Goal: Download file/media

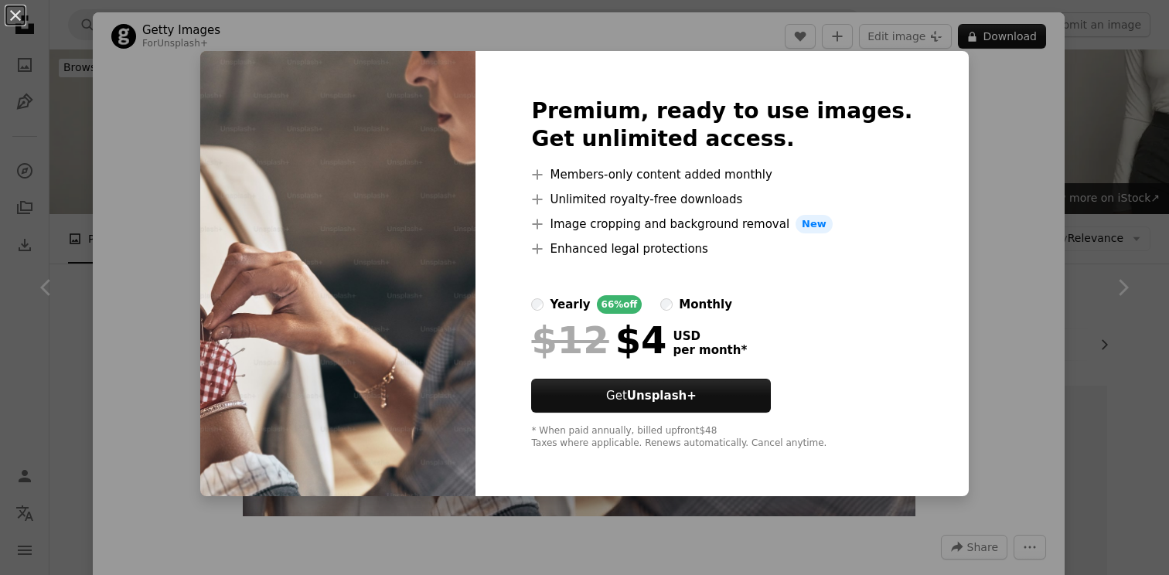
scroll to position [2125, 0]
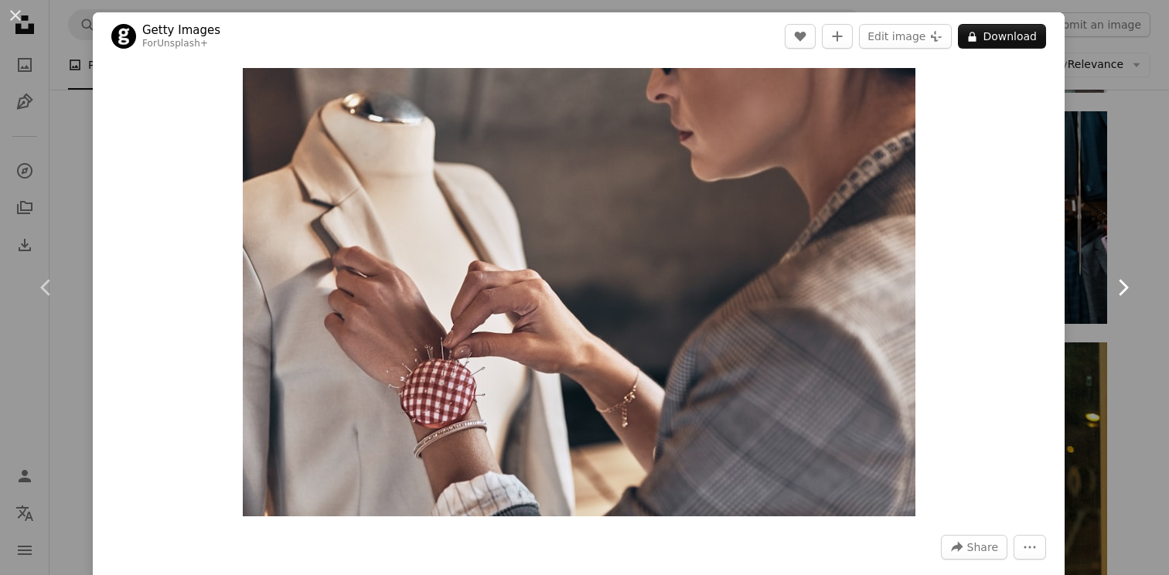
click at [1120, 304] on link "Chevron right" at bounding box center [1122, 287] width 93 height 148
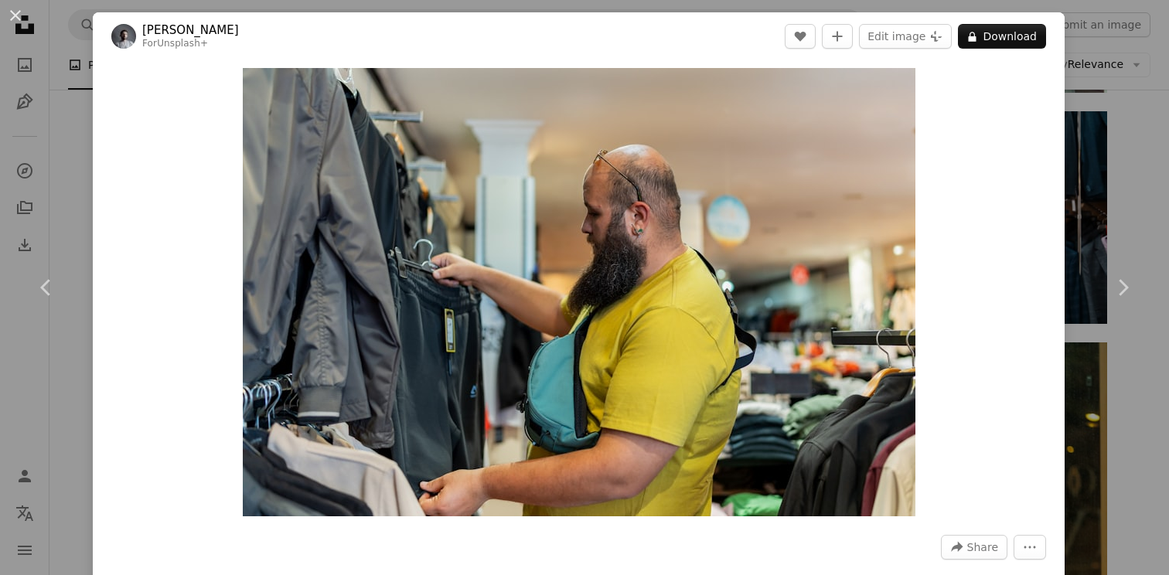
click at [1103, 172] on div "An X shape Chevron left Chevron right Yunus Tuğ For Unsplash+ A heart A plus si…" at bounding box center [584, 287] width 1169 height 575
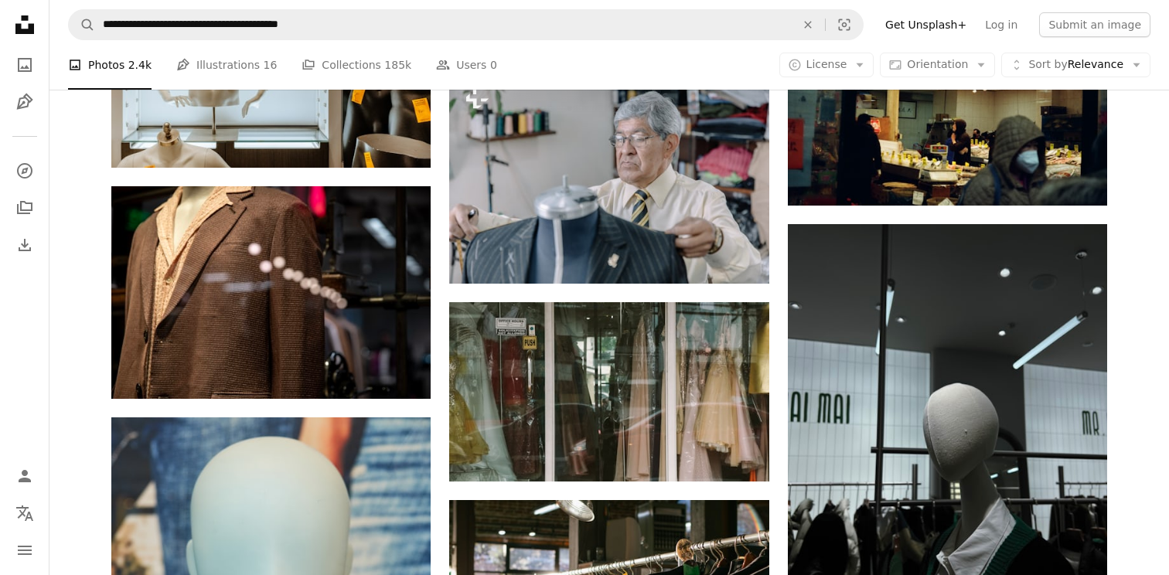
scroll to position [5127, 0]
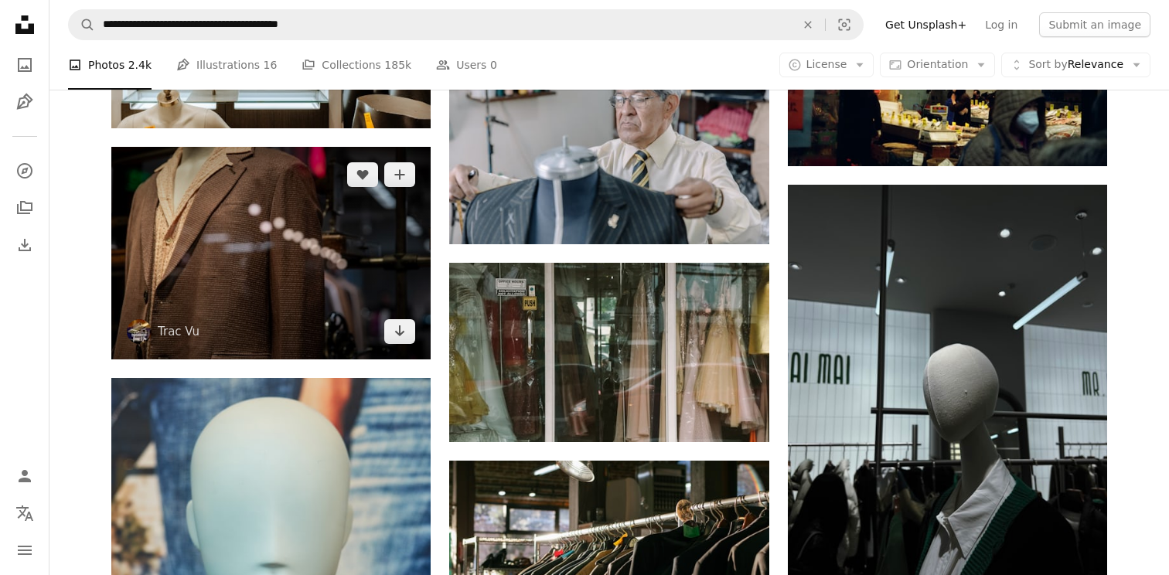
click at [357, 269] on img at bounding box center [270, 253] width 319 height 213
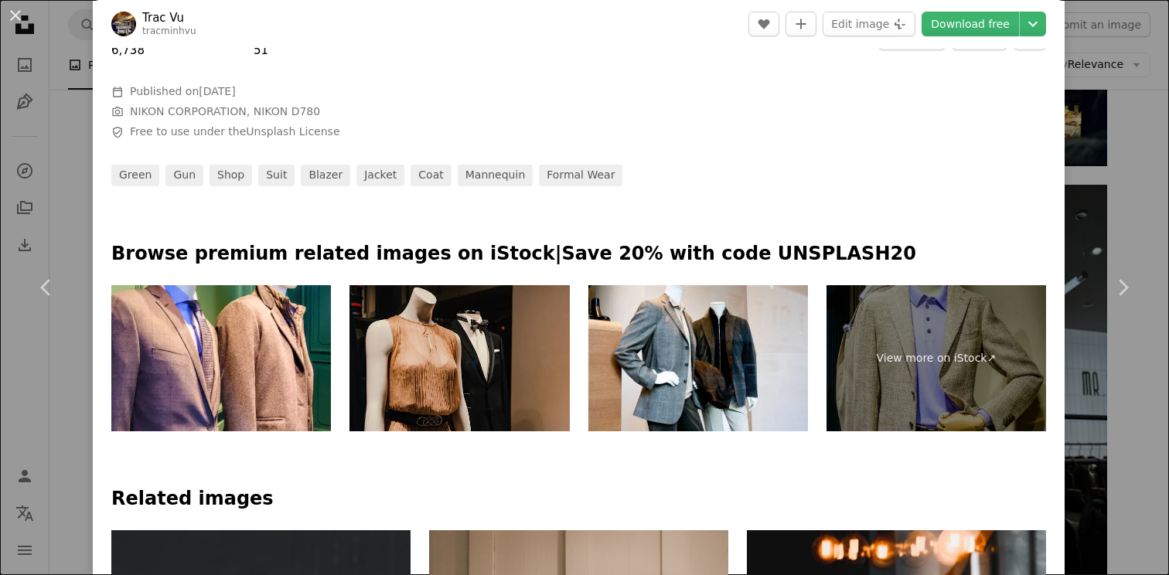
scroll to position [523, 0]
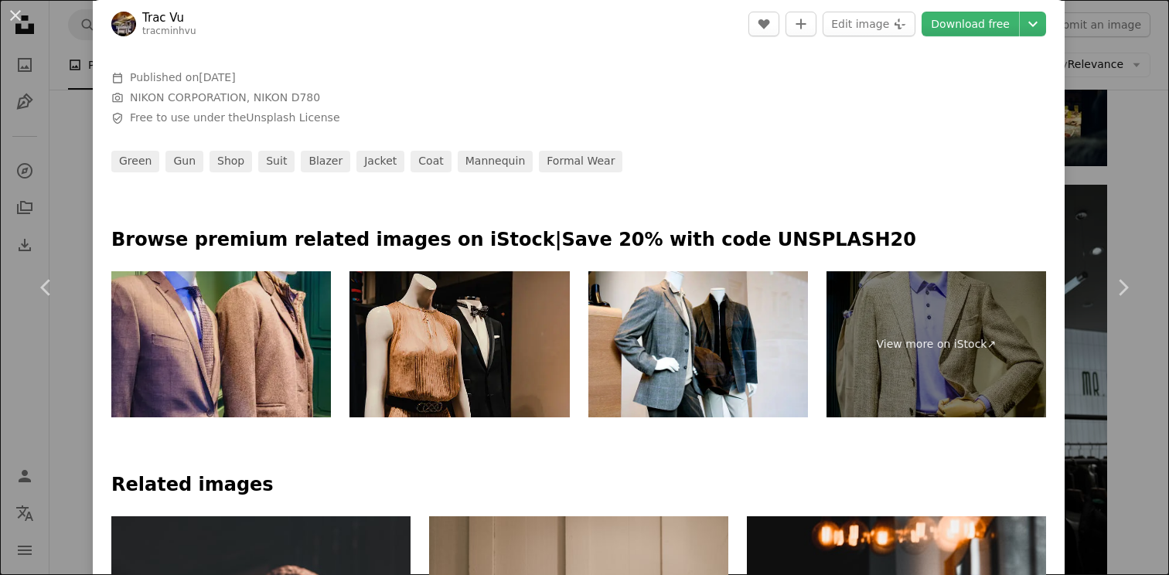
click at [273, 361] on img at bounding box center [221, 344] width 220 height 147
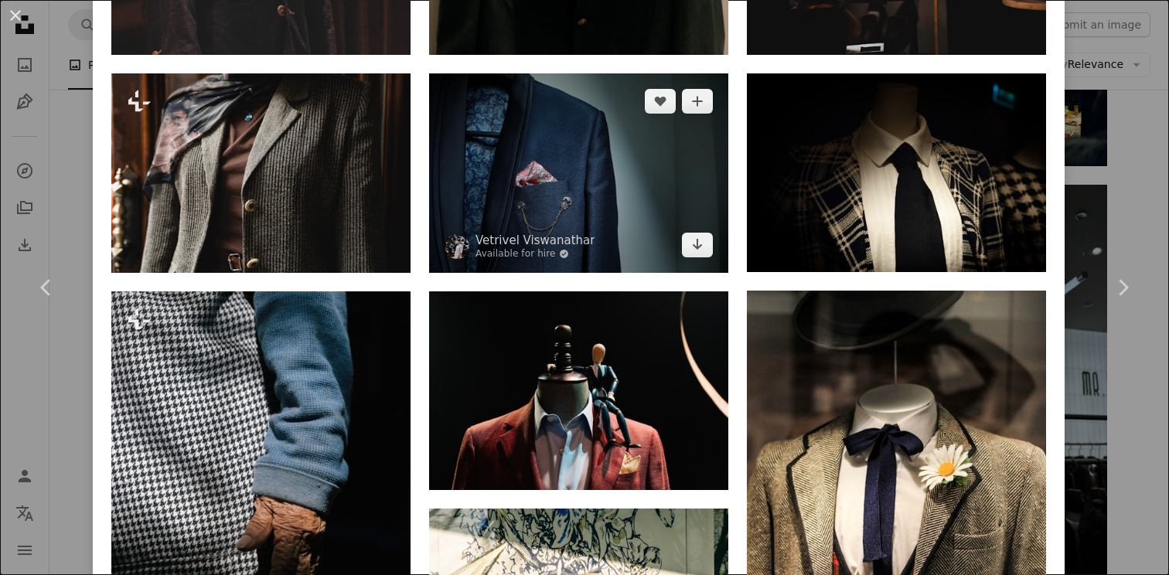
scroll to position [1429, 0]
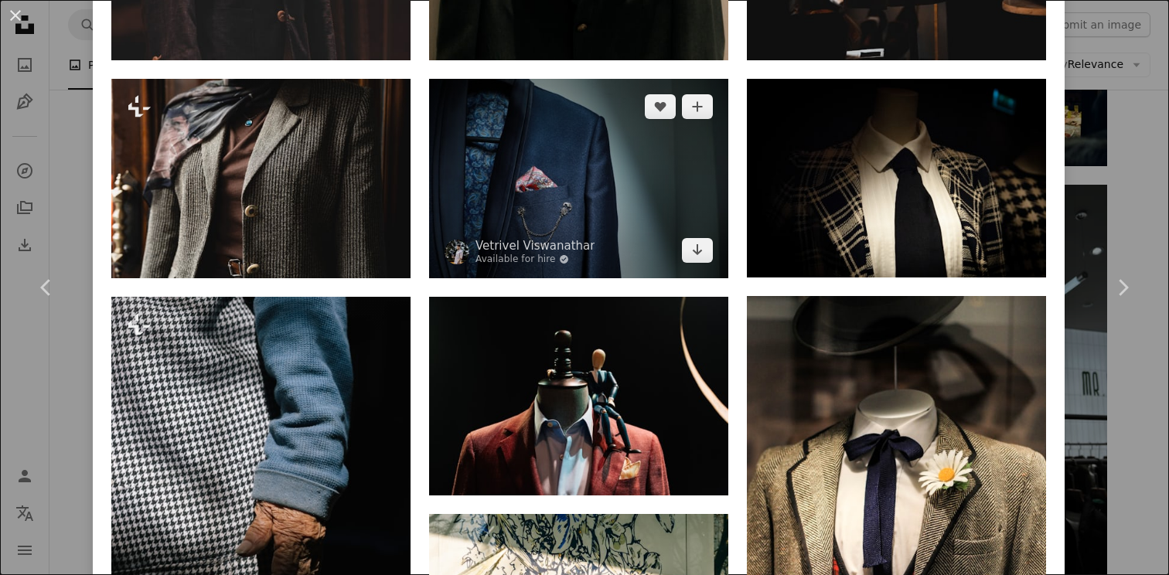
click at [640, 213] on img at bounding box center [578, 178] width 299 height 199
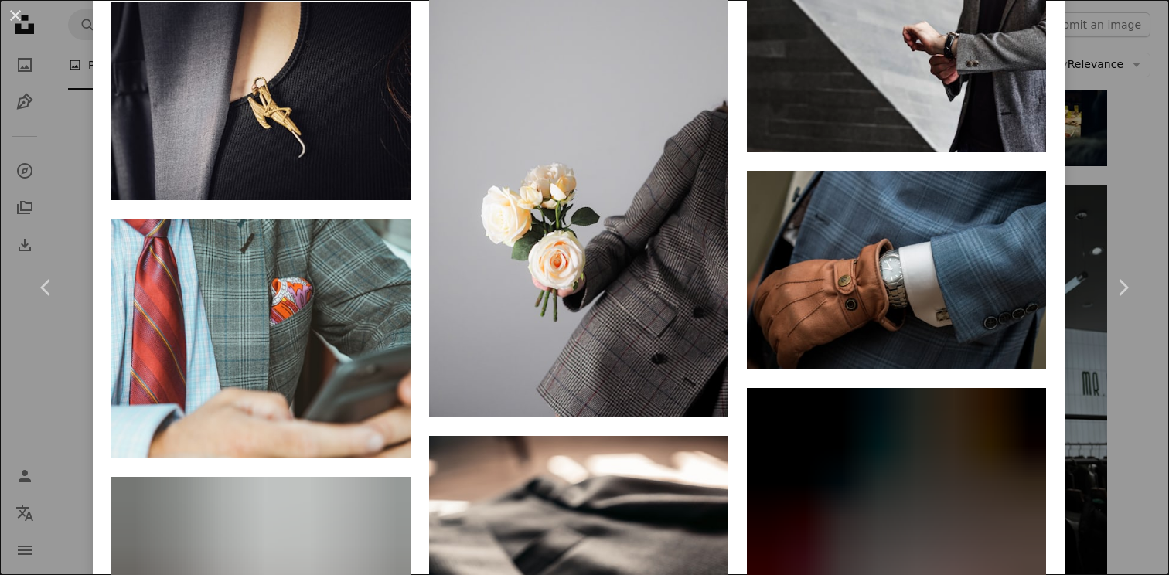
scroll to position [3941, 0]
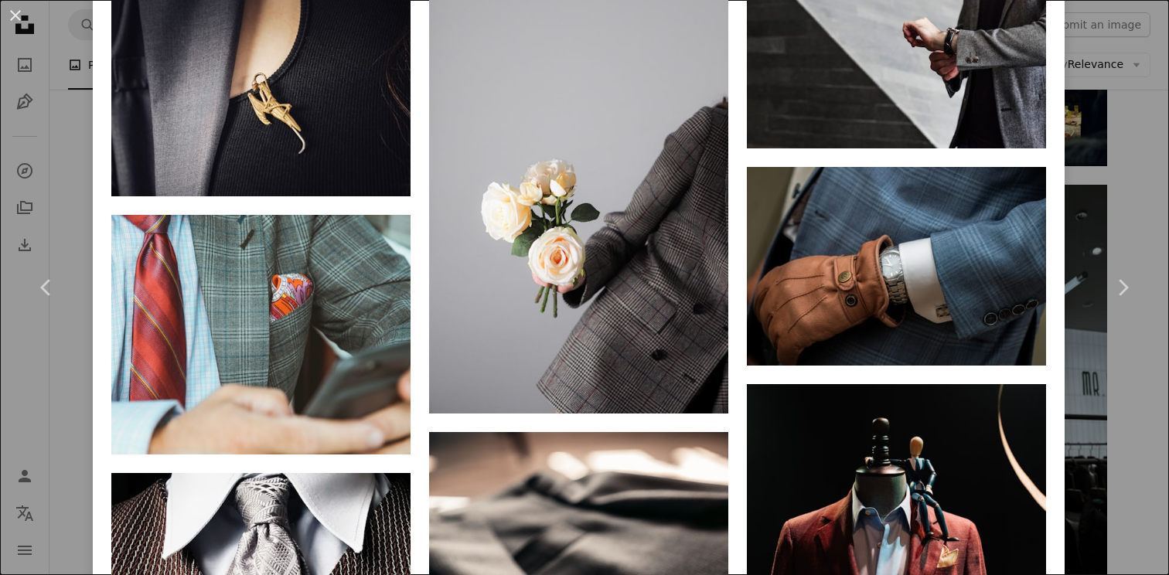
click at [1126, 69] on div "An X shape Chevron left Chevron right [PERSON_NAME] Viswanathar Available for h…" at bounding box center [584, 287] width 1169 height 575
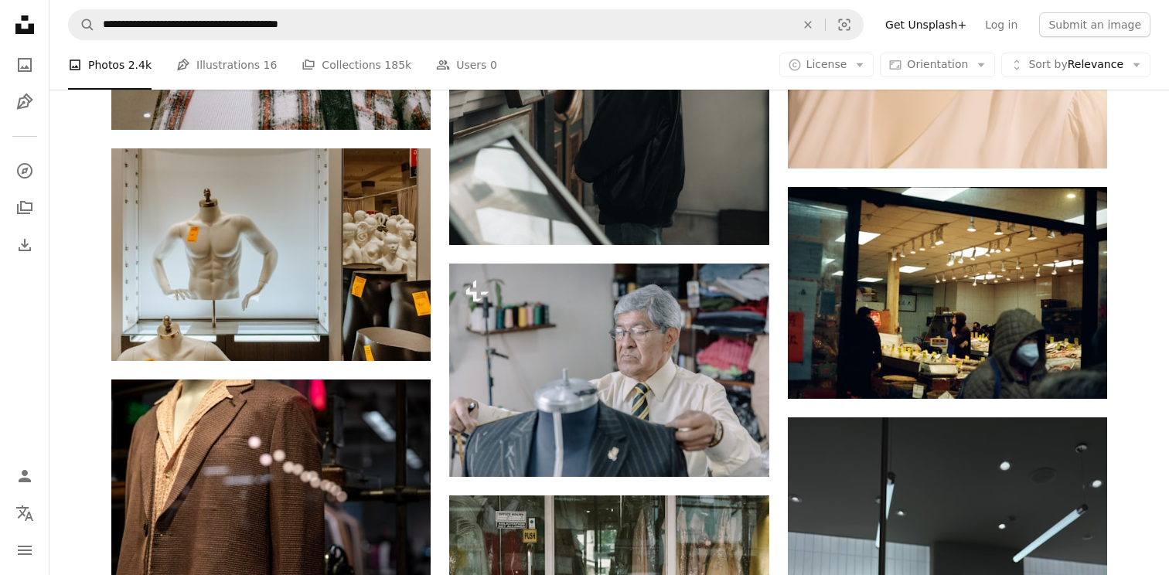
scroll to position [4919, 0]
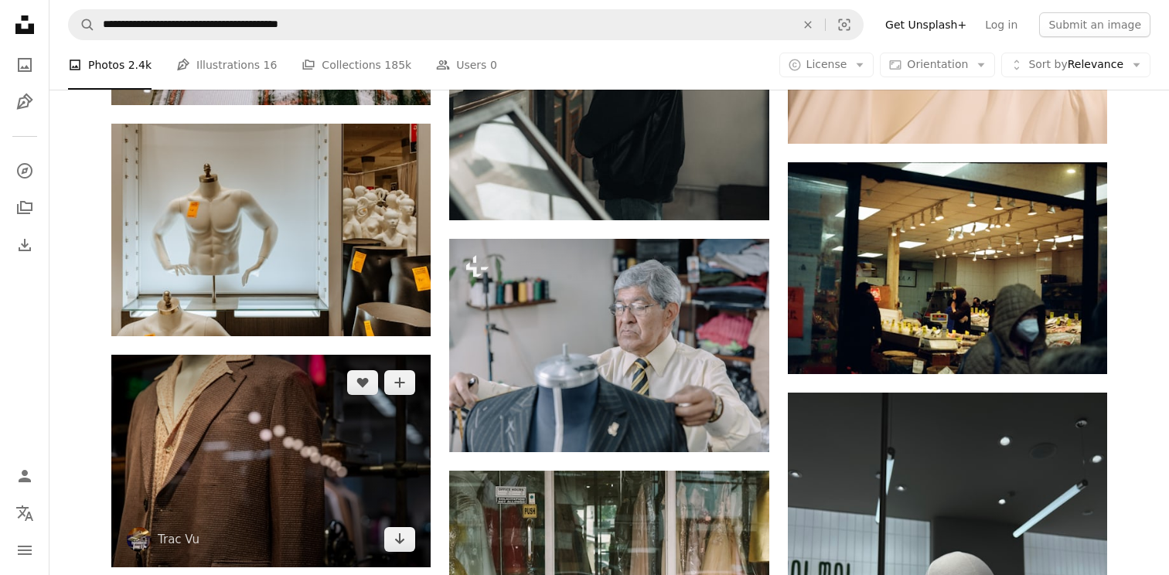
click at [270, 439] on img at bounding box center [270, 461] width 319 height 213
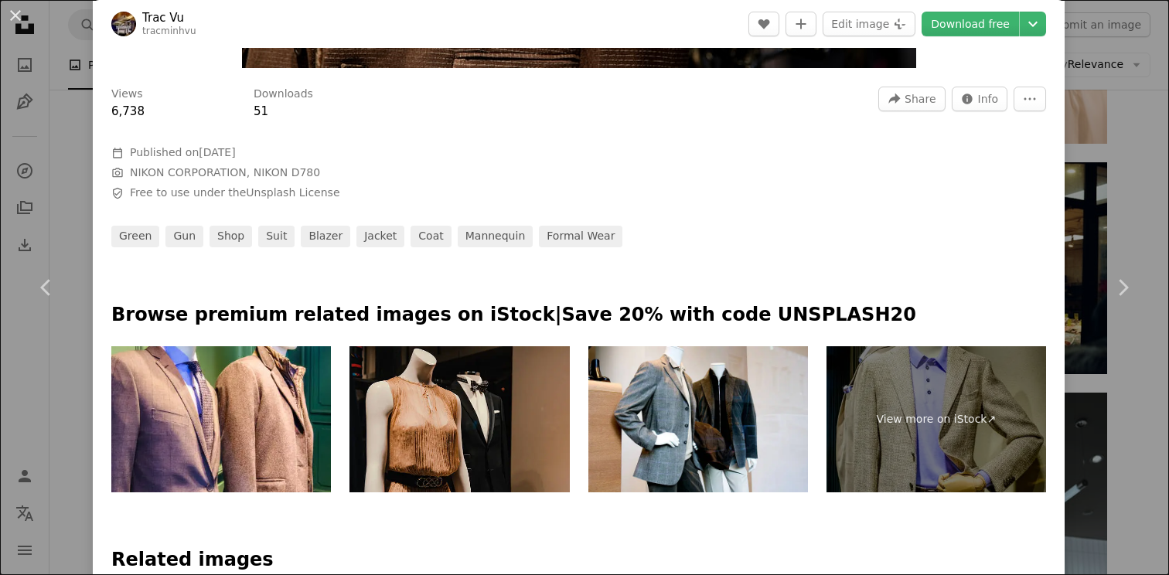
scroll to position [450, 0]
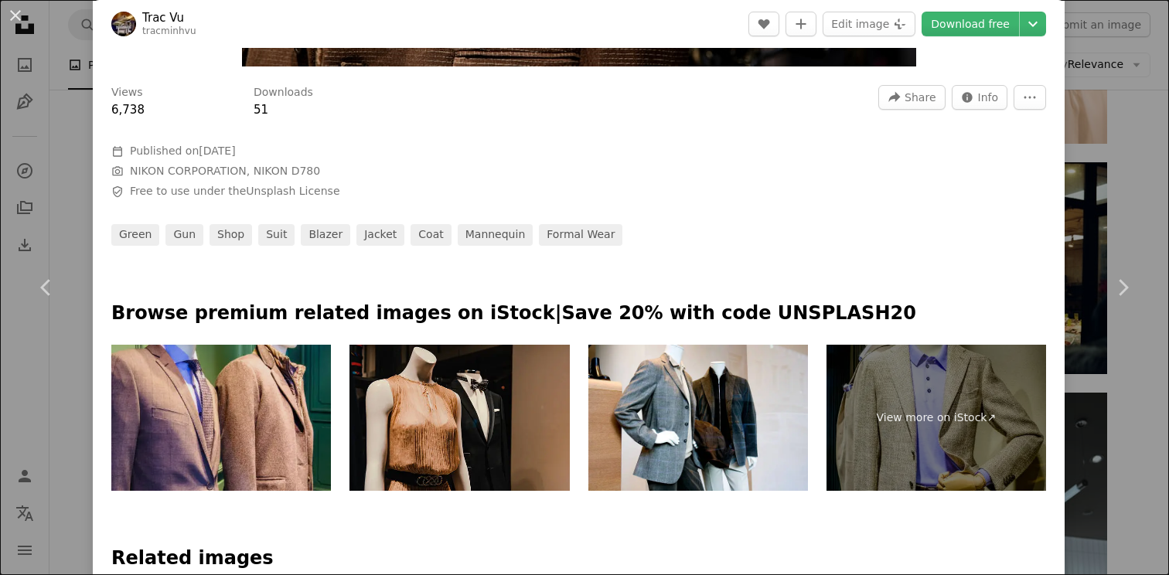
click at [312, 422] on img at bounding box center [221, 418] width 220 height 147
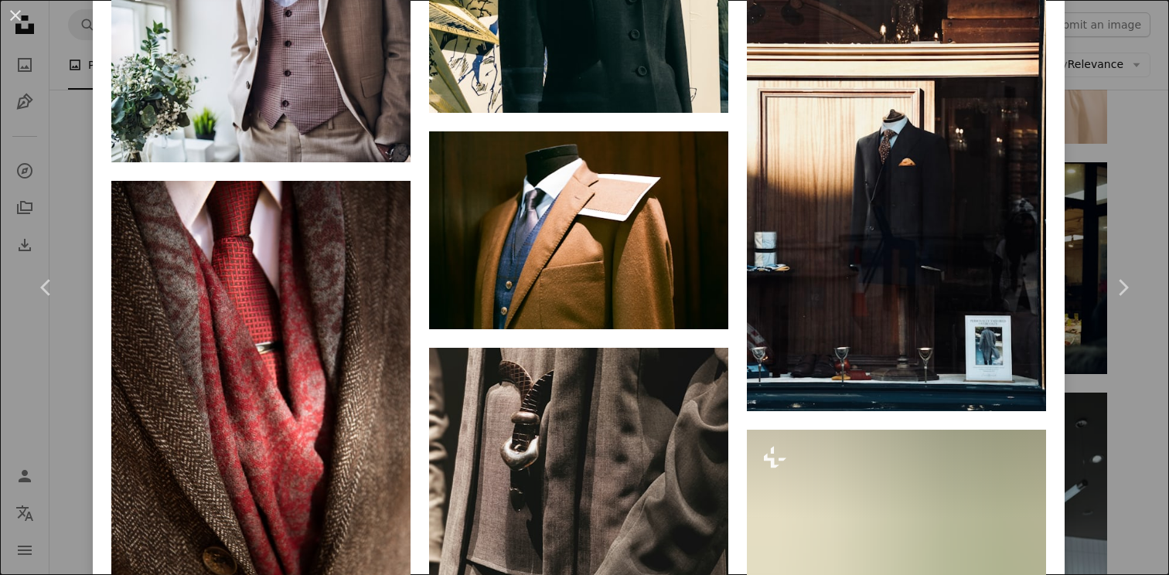
scroll to position [2234, 0]
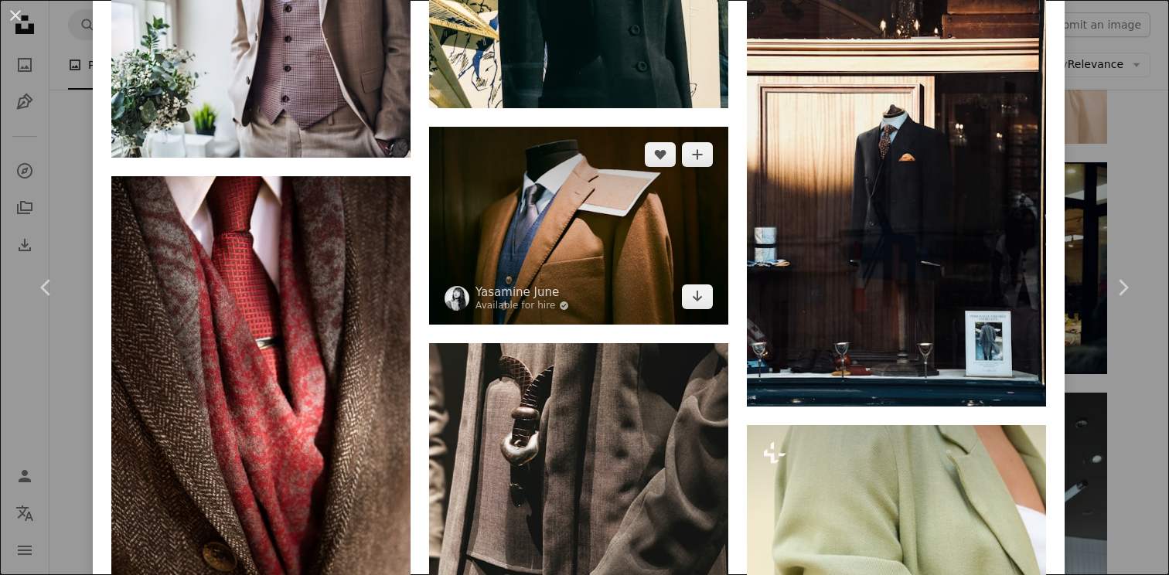
click at [619, 274] on img at bounding box center [578, 226] width 299 height 198
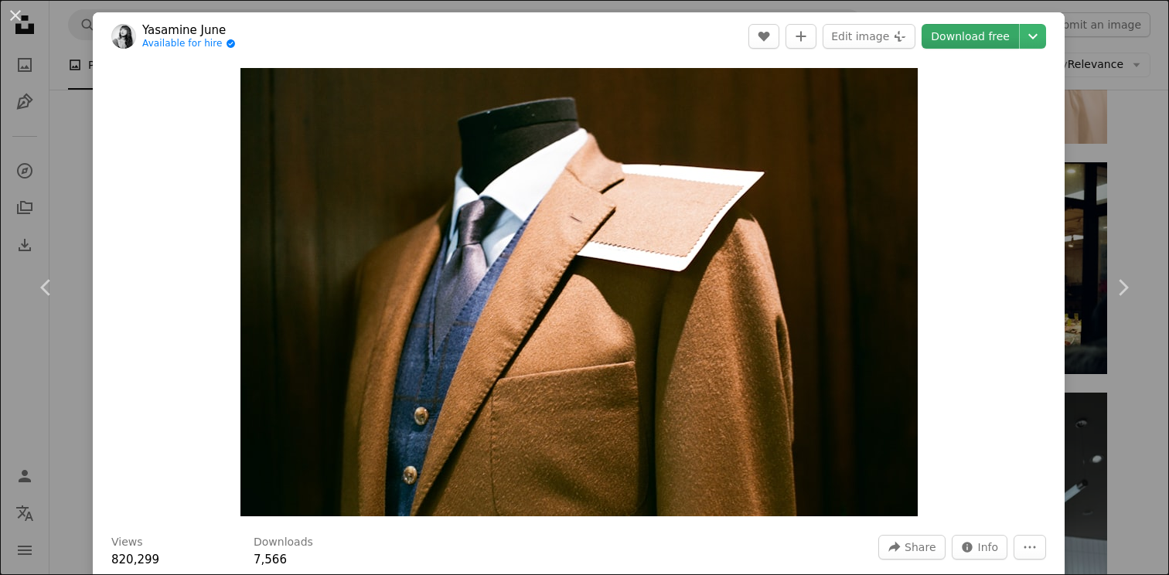
click at [1000, 39] on link "Download free" at bounding box center [970, 36] width 97 height 25
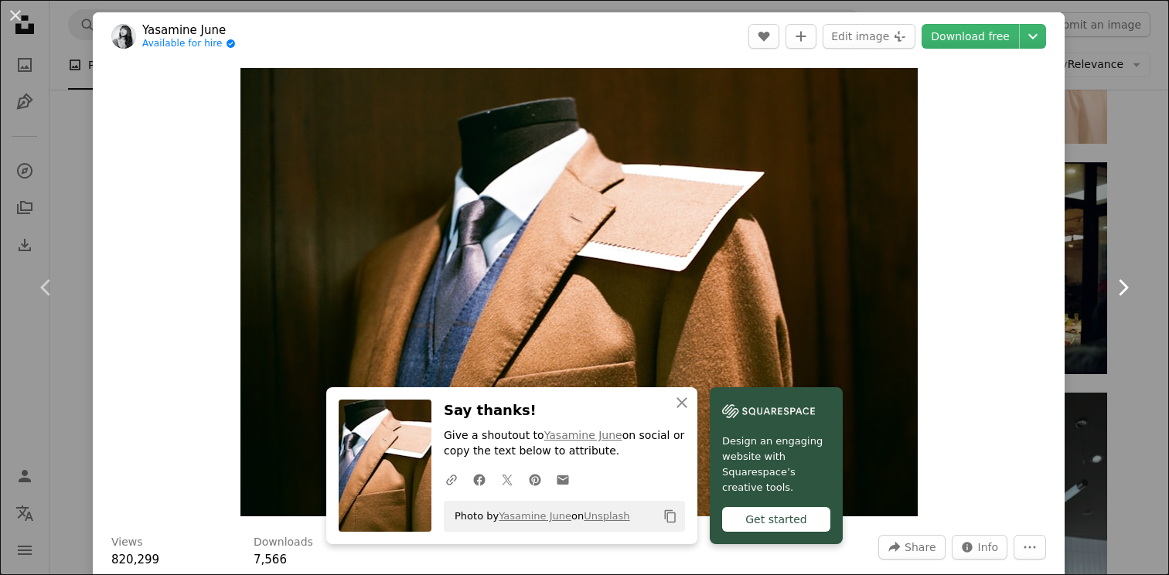
click at [1110, 289] on icon "Chevron right" at bounding box center [1122, 287] width 25 height 25
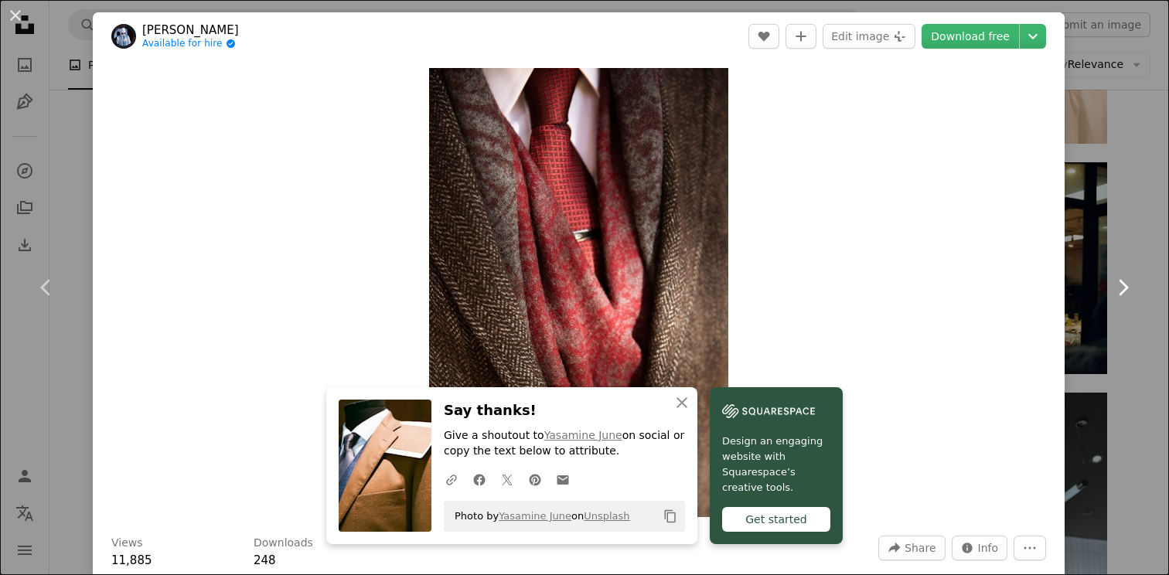
click at [1129, 329] on link "Chevron right" at bounding box center [1122, 287] width 93 height 148
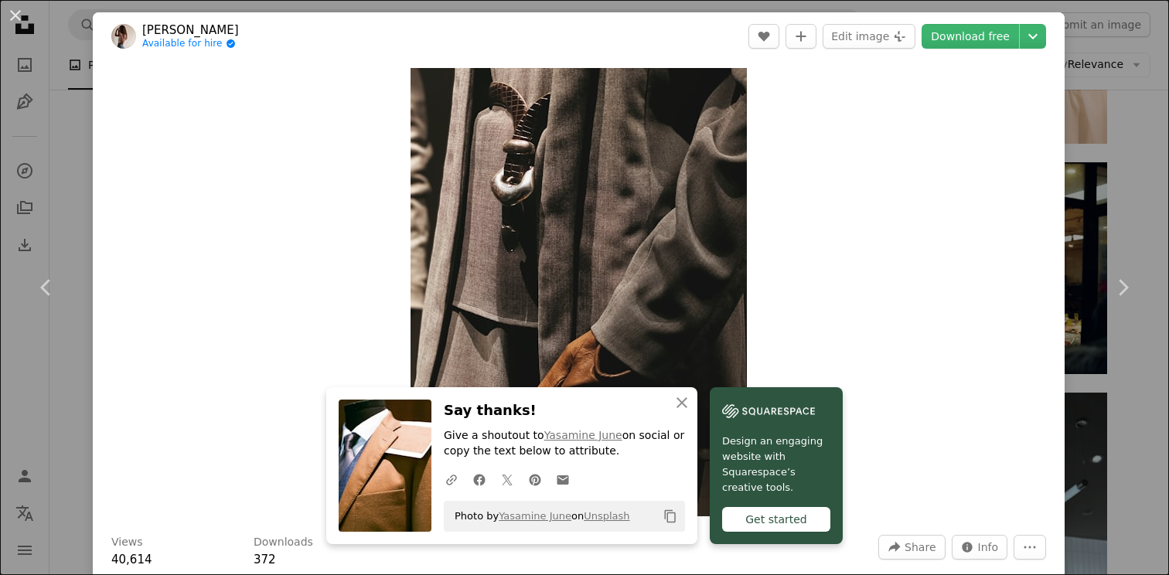
click at [1126, 103] on div "An X shape Chevron left Chevron right An X shape Close Say thanks! Give a shout…" at bounding box center [584, 287] width 1169 height 575
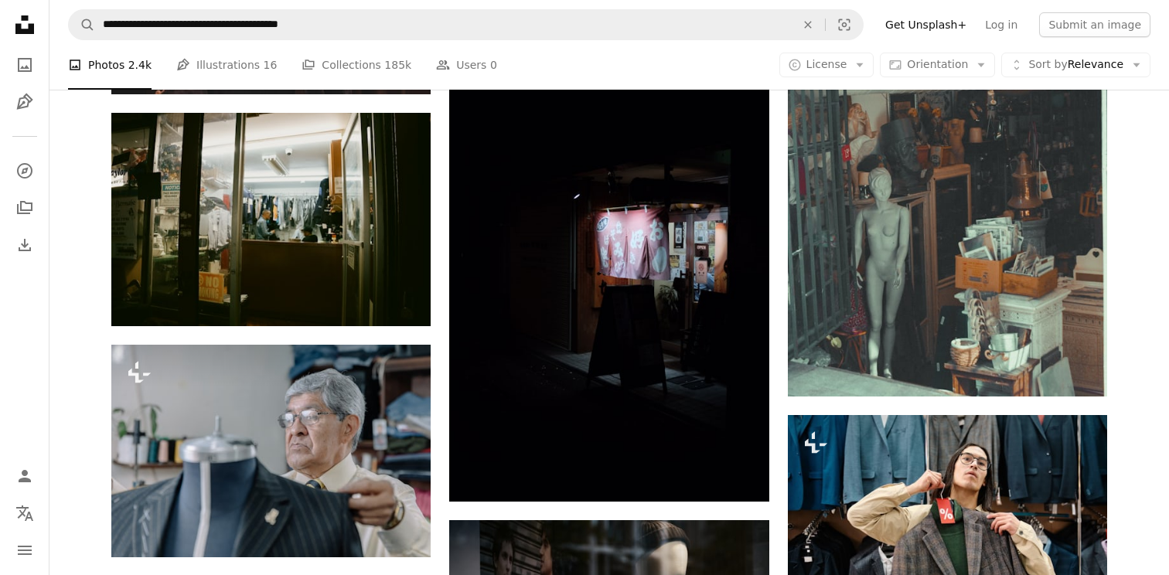
scroll to position [1816, 0]
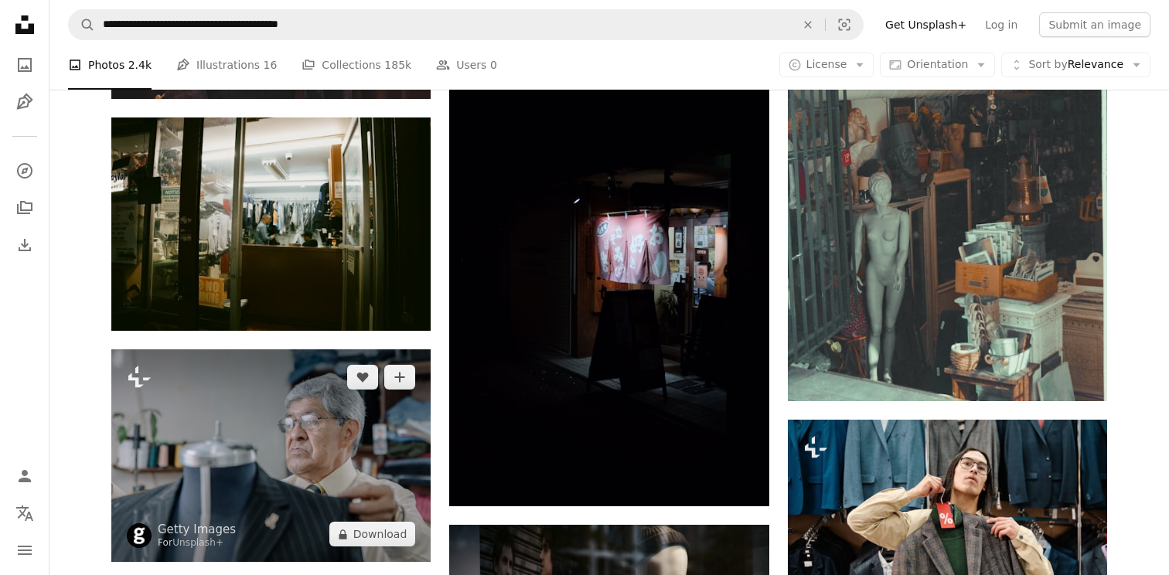
click at [393, 476] on img at bounding box center [270, 455] width 319 height 213
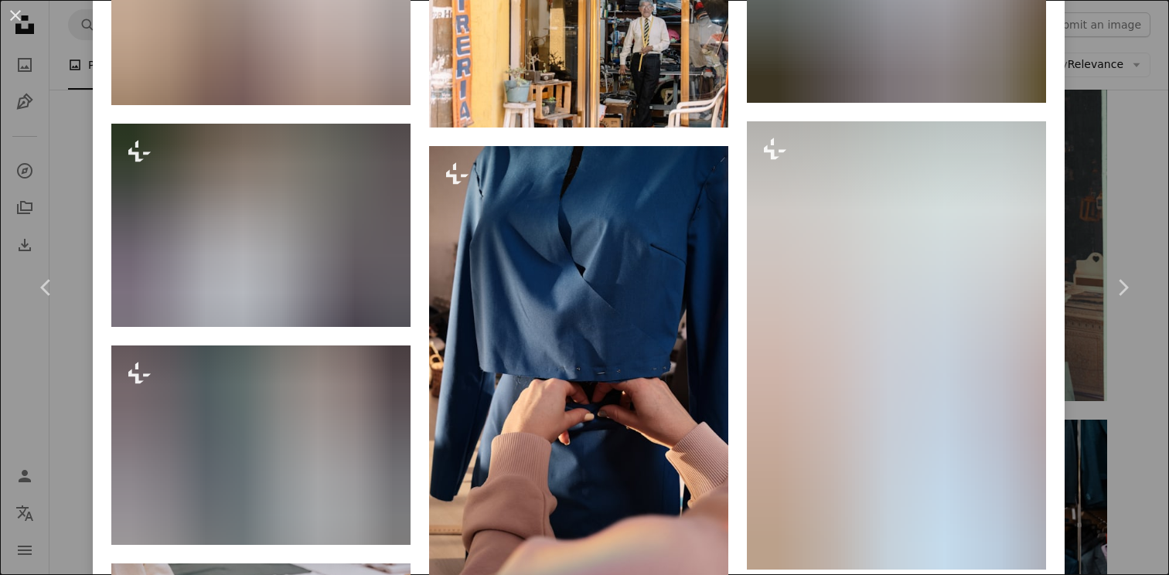
scroll to position [4520, 0]
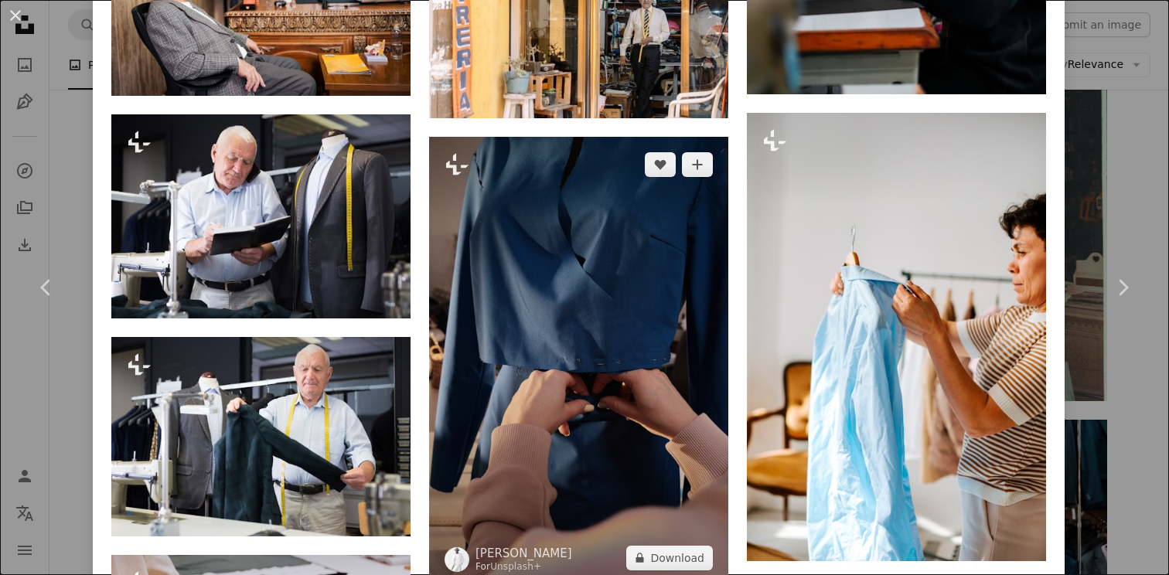
click at [589, 341] on img at bounding box center [578, 361] width 299 height 449
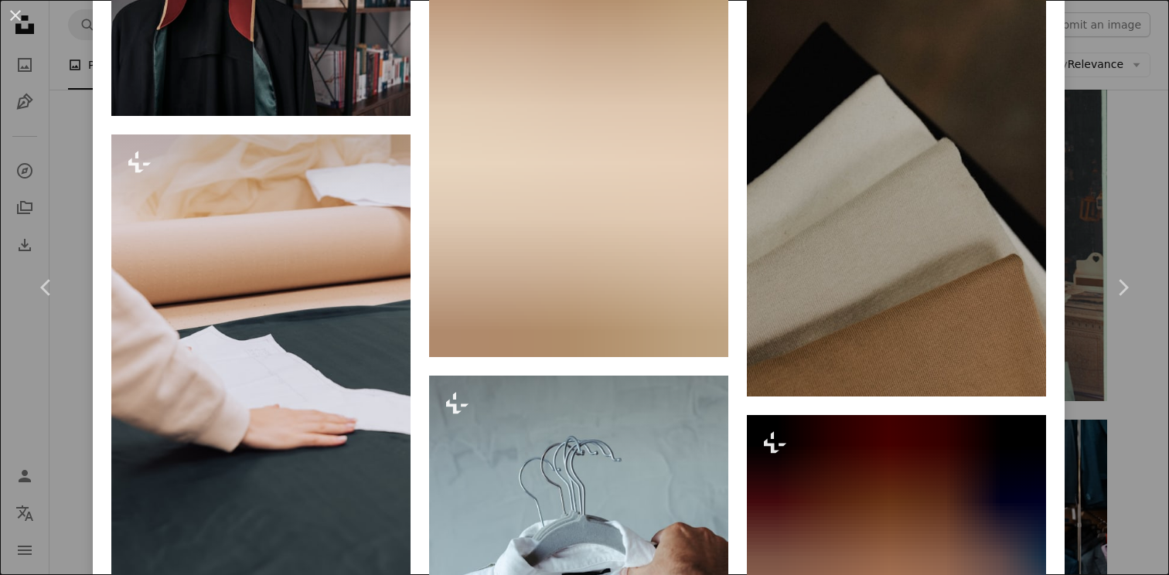
scroll to position [2828, 0]
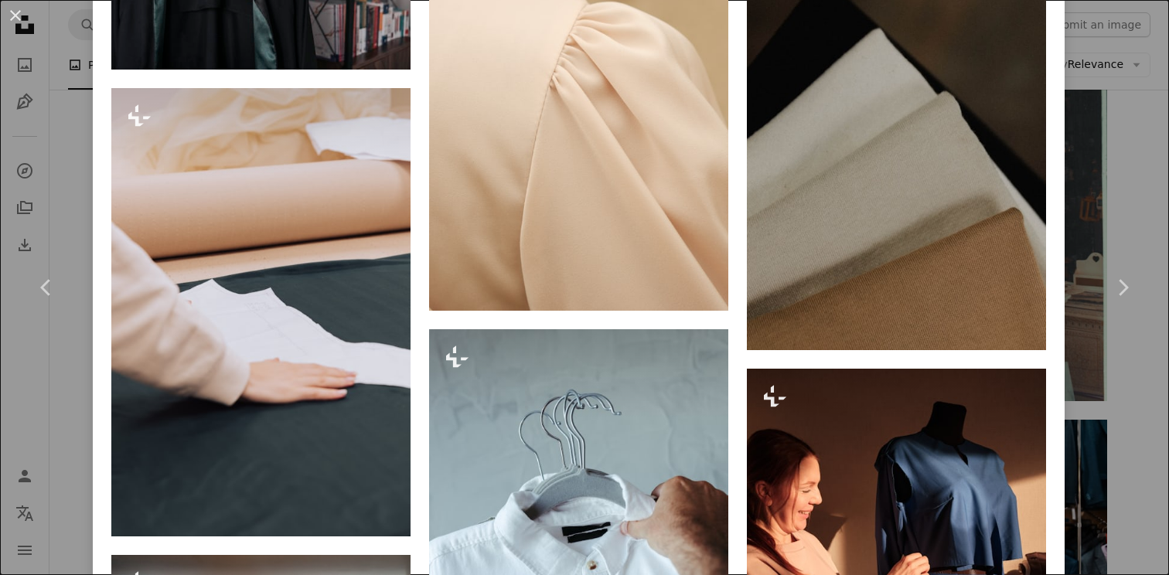
click at [1127, 157] on div "An X shape Chevron left Chevron right [PERSON_NAME] For Unsplash+ A heart A plu…" at bounding box center [584, 287] width 1169 height 575
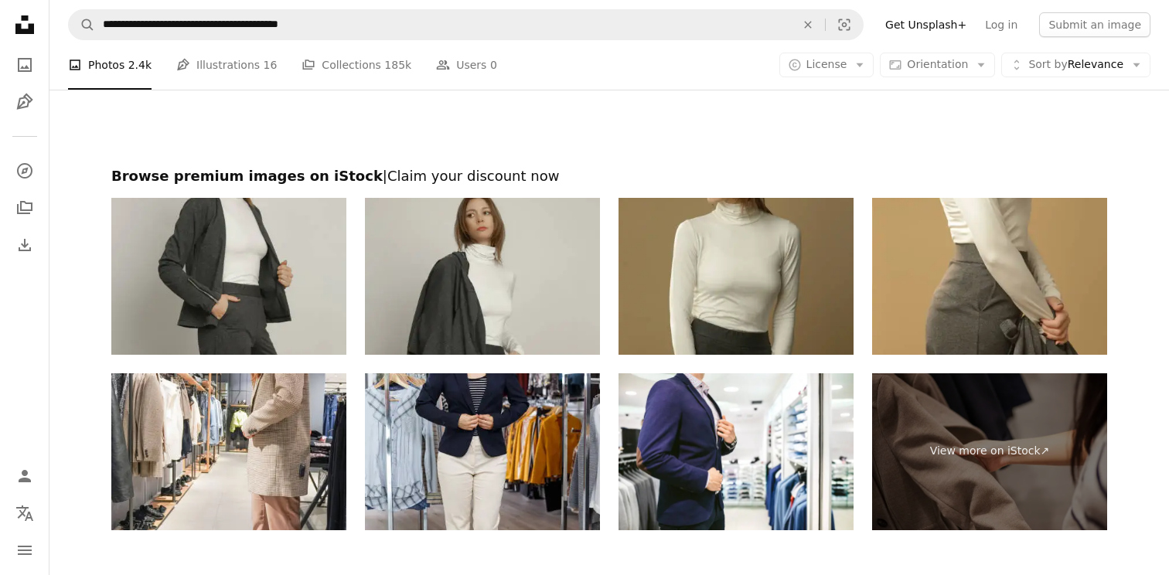
scroll to position [7631, 0]
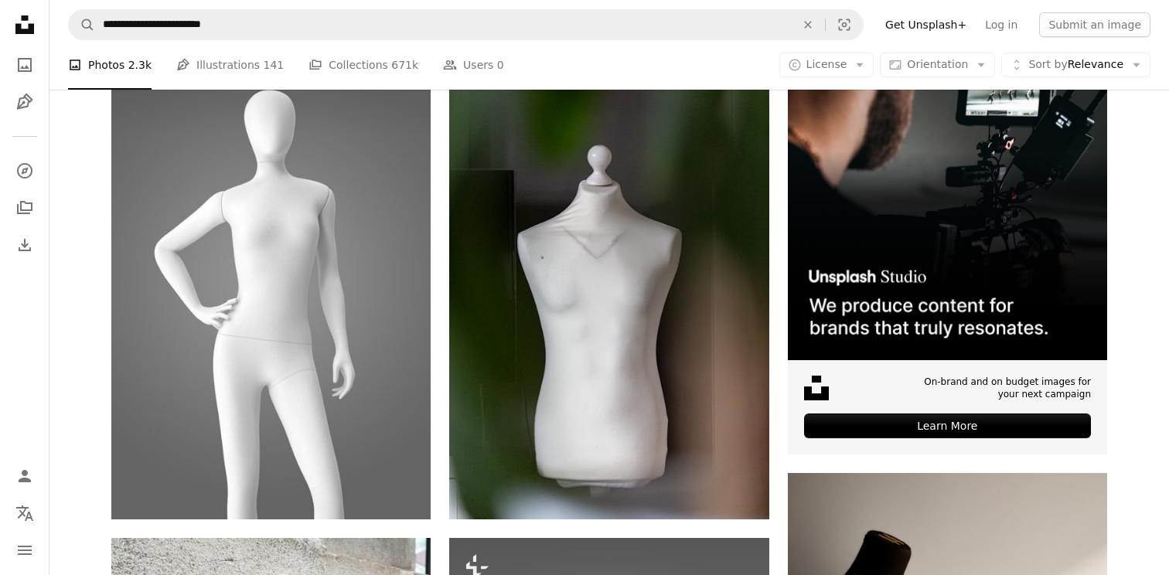
scroll to position [362, 0]
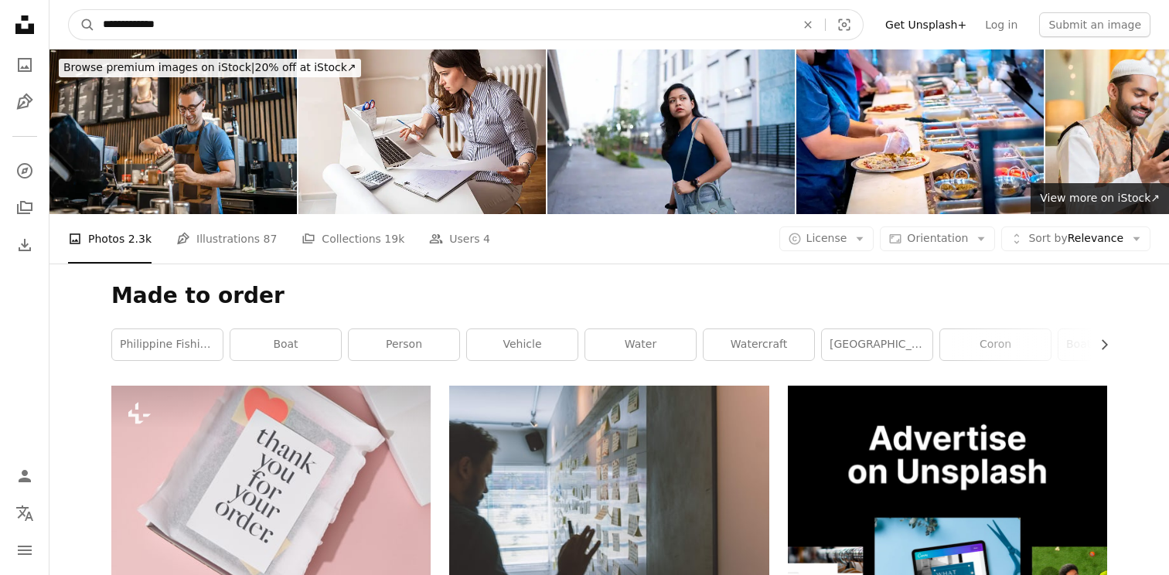
click at [373, 38] on input "**********" at bounding box center [443, 24] width 696 height 29
click at [69, 10] on button "A magnifying glass" at bounding box center [82, 24] width 26 height 29
click at [341, 18] on input "**********" at bounding box center [443, 24] width 696 height 29
type input "**********"
click button "A magnifying glass" at bounding box center [82, 24] width 26 height 29
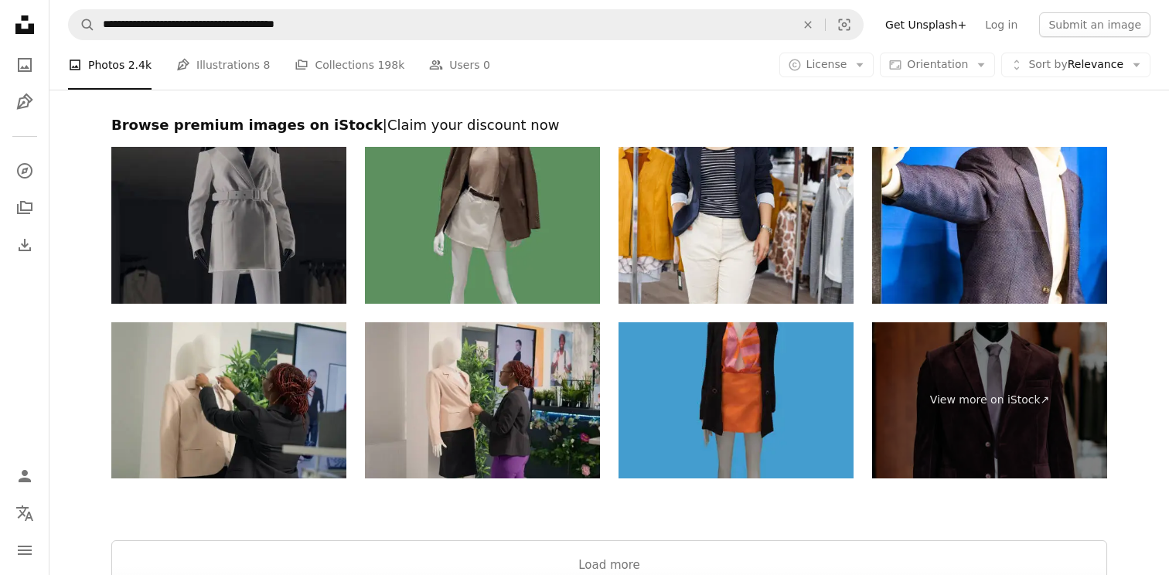
scroll to position [3652, 0]
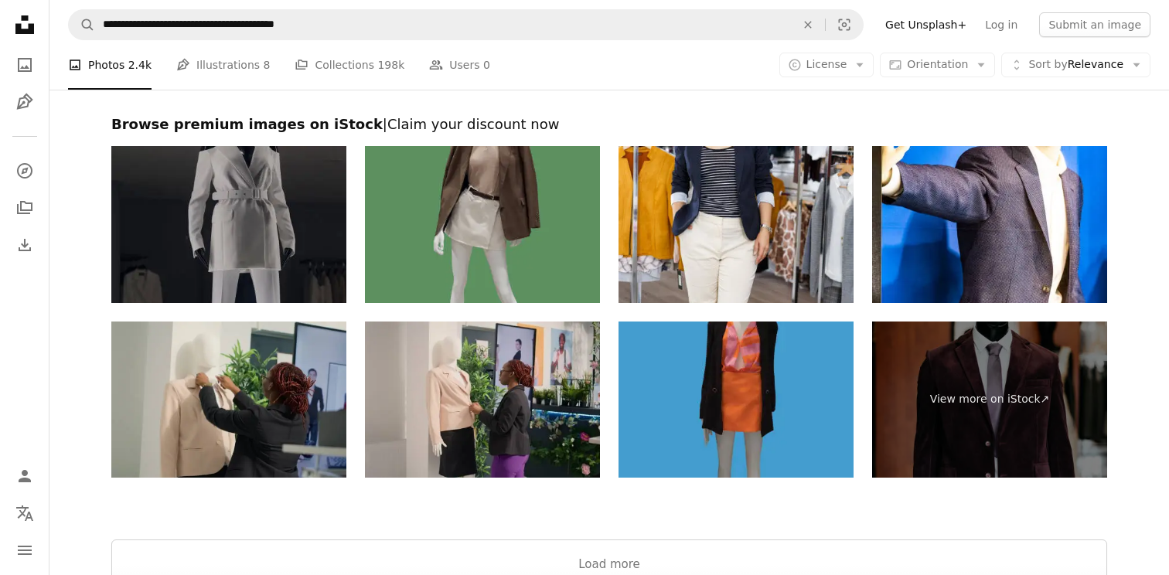
click at [400, 215] on img at bounding box center [482, 224] width 235 height 157
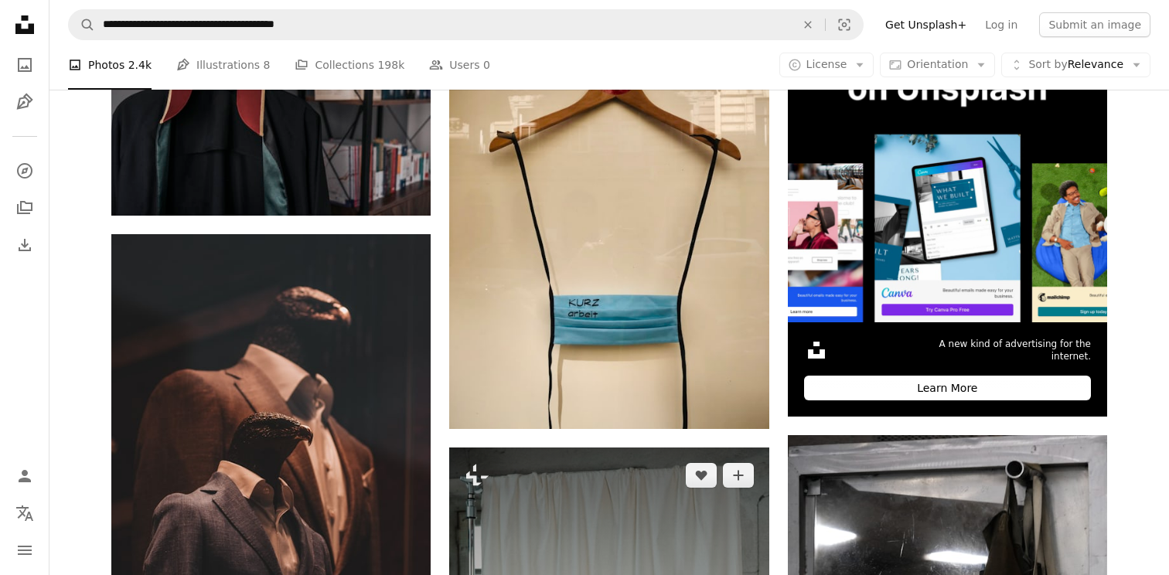
scroll to position [0, 0]
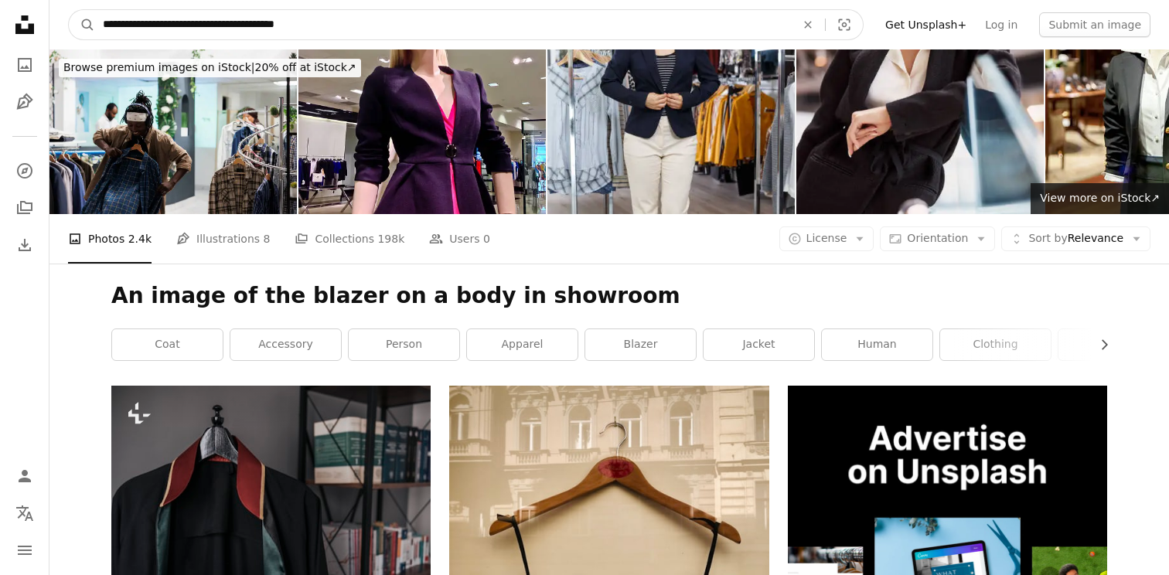
click at [733, 20] on input "**********" at bounding box center [443, 24] width 696 height 29
type input "**********"
click button "A magnifying glass" at bounding box center [82, 24] width 26 height 29
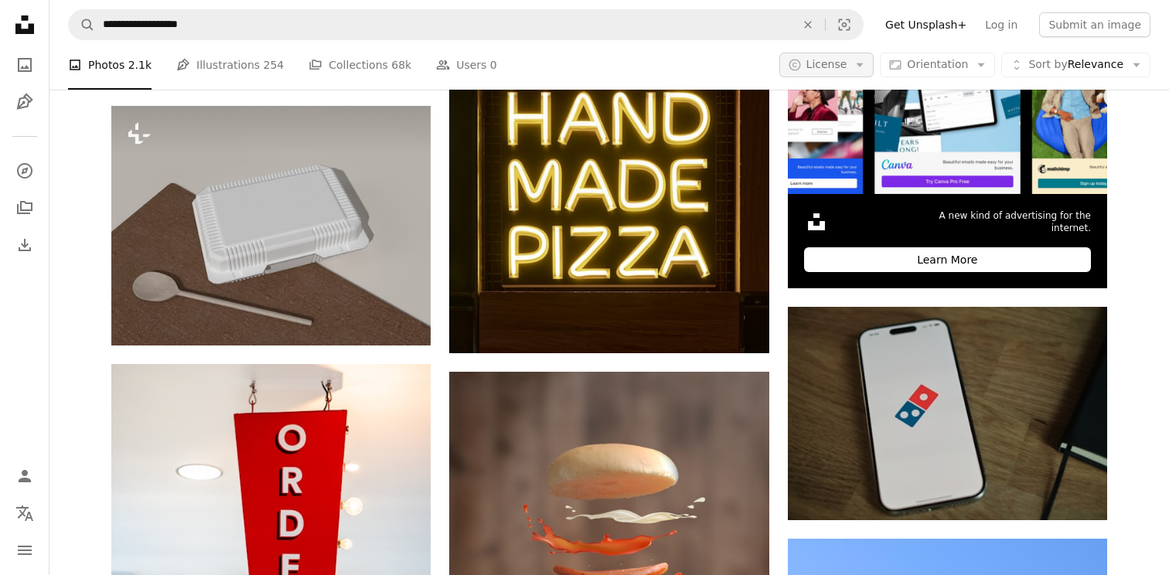
scroll to position [527, 0]
